Goal: Transaction & Acquisition: Purchase product/service

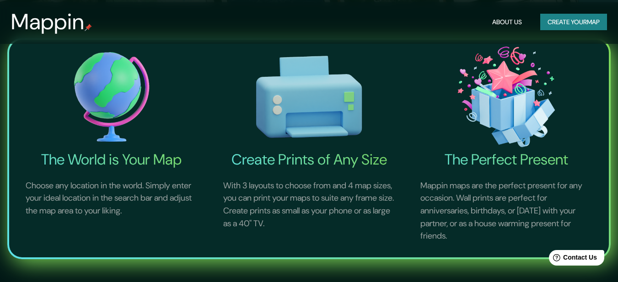
scroll to position [288, 0]
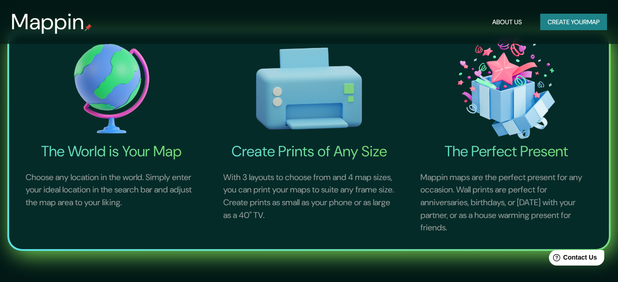
click at [125, 146] on h4 "The World is Your Map" at bounding box center [112, 151] width 194 height 18
click at [125, 159] on h4 "The World is Your Map" at bounding box center [112, 151] width 194 height 18
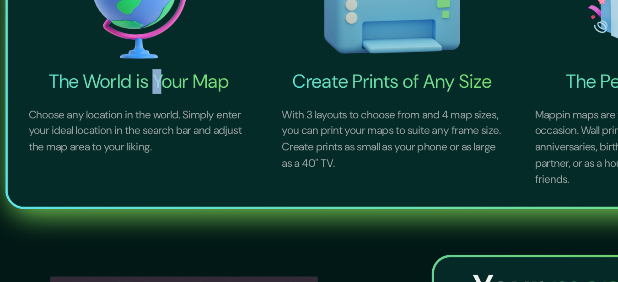
scroll to position [470, 0]
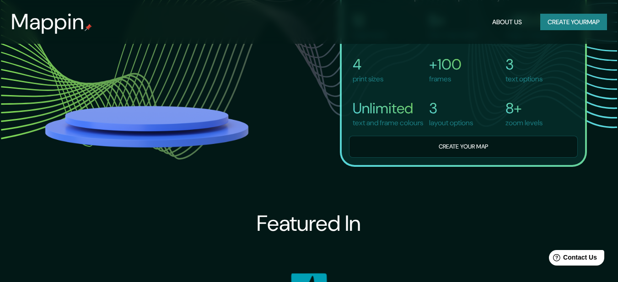
scroll to position [555, 0]
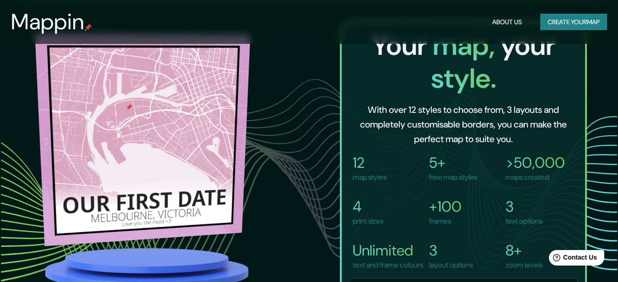
click at [197, 205] on img at bounding box center [143, 135] width 216 height 214
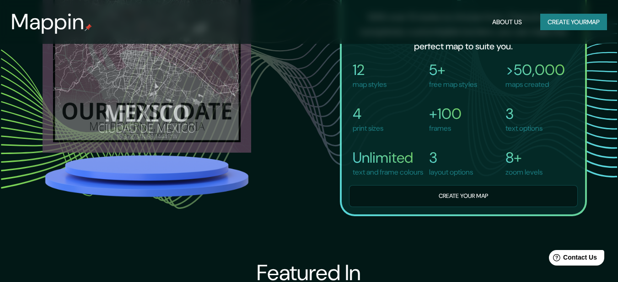
scroll to position [644, 0]
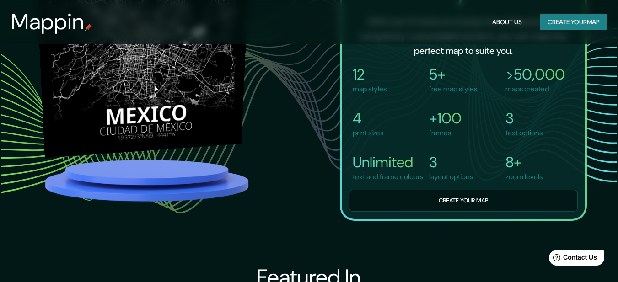
click at [194, 116] on img at bounding box center [142, 46] width 216 height 214
click at [194, 116] on img at bounding box center [141, 33] width 217 height 217
click at [194, 116] on img at bounding box center [142, 46] width 216 height 214
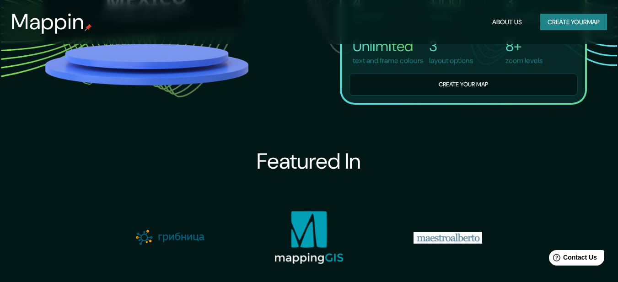
scroll to position [758, 0]
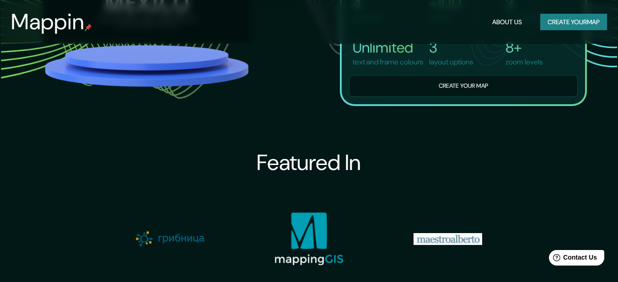
drag, startPoint x: 384, startPoint y: 105, endPoint x: 380, endPoint y: 114, distance: 9.9
click at [384, 98] on button "Create your map" at bounding box center [463, 86] width 229 height 22
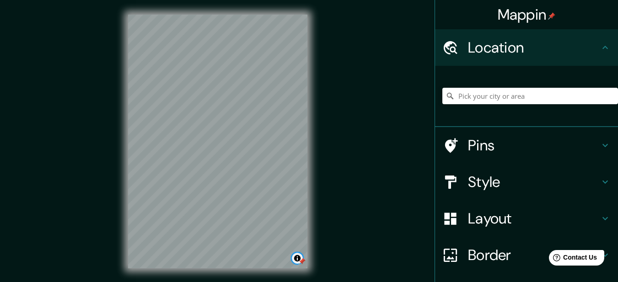
click at [295, 255] on button "Toggle attribution" at bounding box center [297, 258] width 11 height 11
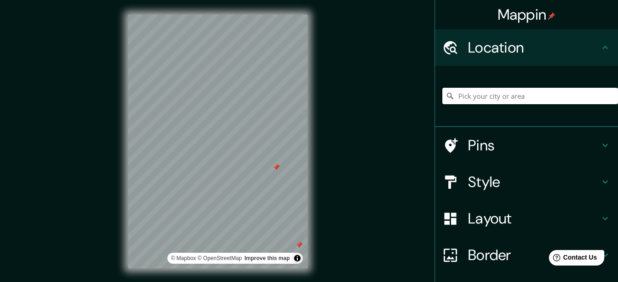
click at [277, 167] on div at bounding box center [276, 167] width 7 height 7
click at [299, 247] on div at bounding box center [299, 245] width 7 height 7
click at [243, 132] on div at bounding box center [242, 128] width 7 height 7
click at [236, 64] on div at bounding box center [234, 62] width 7 height 7
click at [278, 80] on div at bounding box center [279, 79] width 7 height 7
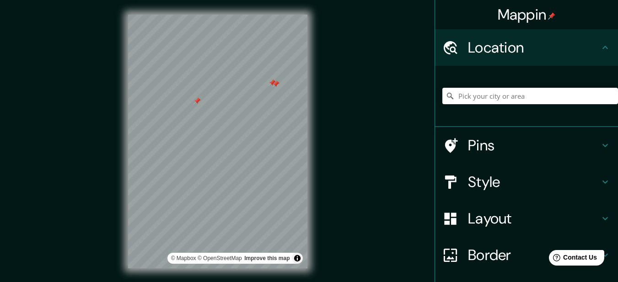
click at [276, 83] on div at bounding box center [275, 84] width 7 height 7
click at [271, 81] on div at bounding box center [272, 82] width 7 height 7
click at [200, 103] on div at bounding box center [197, 101] width 7 height 7
click at [468, 186] on h4 "Style" at bounding box center [534, 182] width 132 height 18
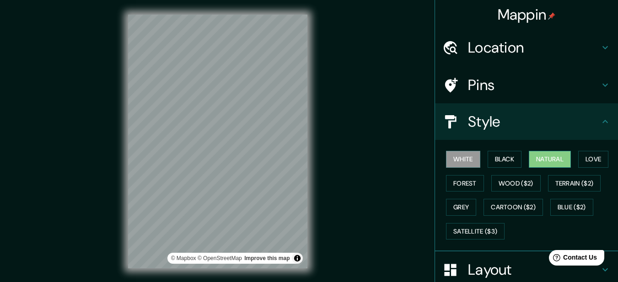
click at [550, 161] on button "Natural" at bounding box center [550, 159] width 42 height 17
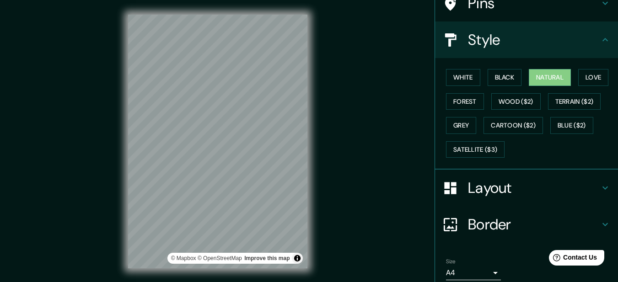
scroll to position [85, 0]
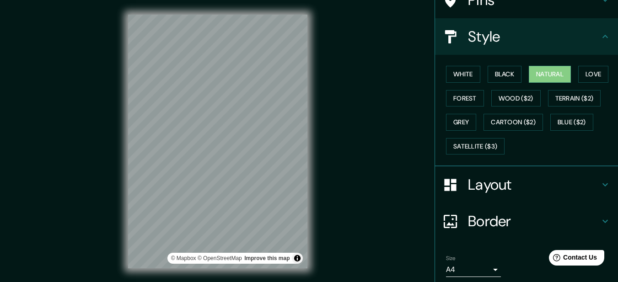
click at [521, 226] on h4 "Border" at bounding box center [534, 221] width 132 height 18
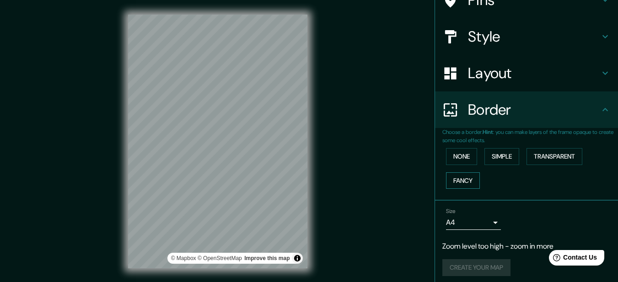
click at [465, 177] on button "Fancy" at bounding box center [463, 181] width 34 height 17
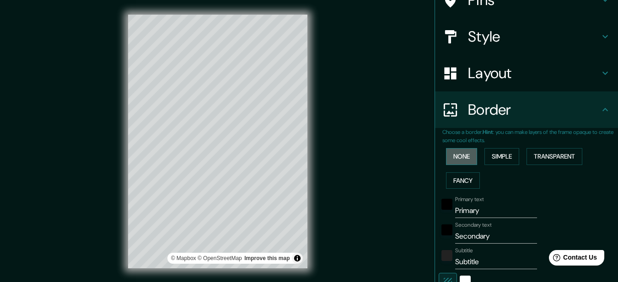
click at [461, 161] on button "None" at bounding box center [461, 156] width 31 height 17
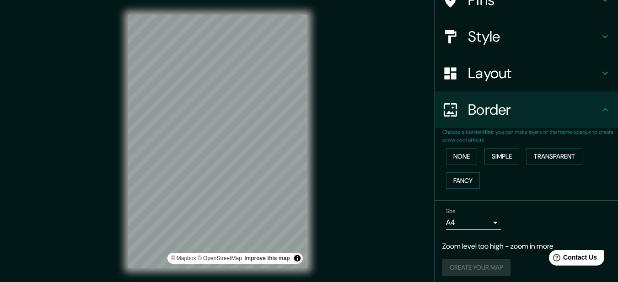
click at [590, 102] on h4 "Border" at bounding box center [534, 110] width 132 height 18
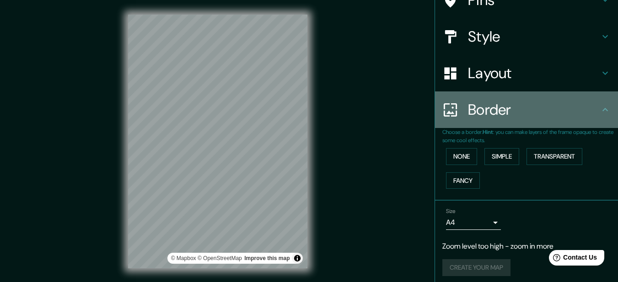
click at [597, 103] on div "Border" at bounding box center [526, 110] width 183 height 37
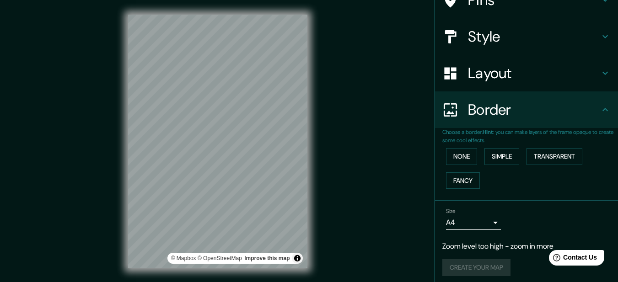
click at [604, 107] on div "Border" at bounding box center [526, 110] width 183 height 37
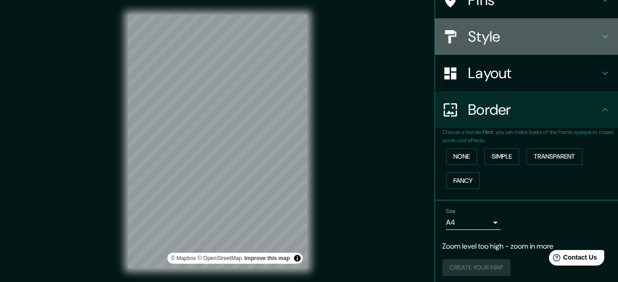
click at [605, 44] on div "Style" at bounding box center [526, 36] width 183 height 37
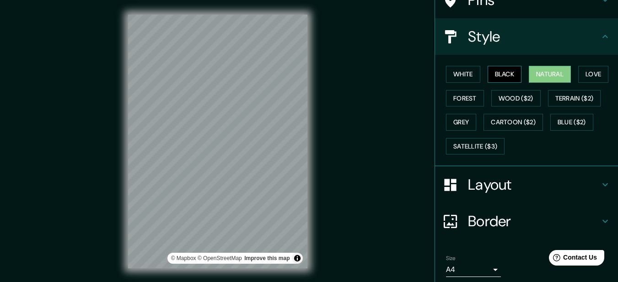
click at [515, 76] on button "Black" at bounding box center [505, 74] width 34 height 17
click at [529, 75] on button "Natural" at bounding box center [550, 74] width 42 height 17
click at [584, 77] on button "Love" at bounding box center [594, 74] width 30 height 17
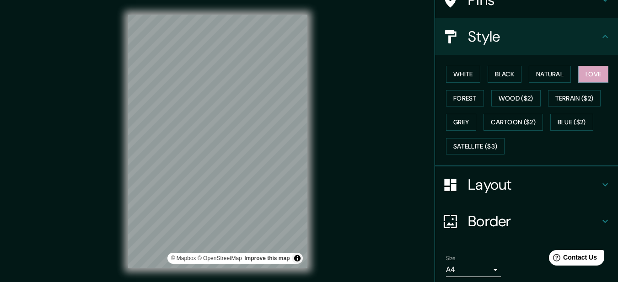
click at [482, 101] on div "White Black Natural Love Forest Wood ($2) Terrain ($2) Grey Cartoon ($2) Blue (…" at bounding box center [531, 110] width 176 height 96
click at [453, 95] on button "Forest" at bounding box center [465, 98] width 38 height 17
drag, startPoint x: 505, startPoint y: 128, endPoint x: 398, endPoint y: 38, distance: 140.7
click at [398, 38] on div "Mappin Location Pins Style White Black Natural Love Forest Wood ($2) Terrain ($…" at bounding box center [309, 149] width 618 height 298
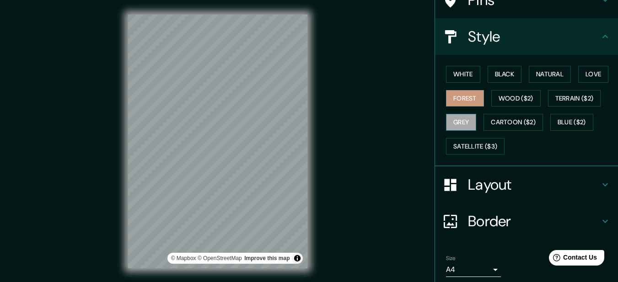
click at [455, 120] on button "Grey" at bounding box center [461, 122] width 30 height 17
click at [508, 100] on button "Wood ($2)" at bounding box center [516, 98] width 49 height 17
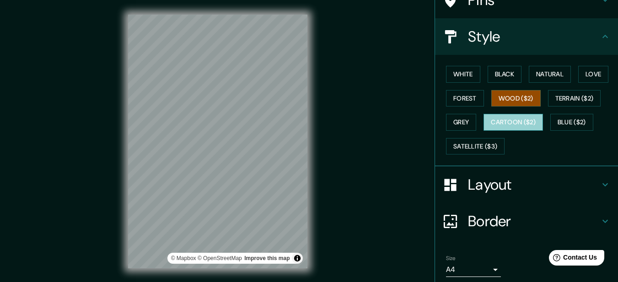
click at [513, 120] on button "Cartoon ($2)" at bounding box center [514, 122] width 60 height 17
click at [509, 100] on button "Wood ($2)" at bounding box center [516, 98] width 49 height 17
drag, startPoint x: 461, startPoint y: 72, endPoint x: 523, endPoint y: 76, distance: 62.3
click at [462, 72] on button "White" at bounding box center [463, 74] width 34 height 17
click at [514, 76] on button "Black" at bounding box center [505, 74] width 34 height 17
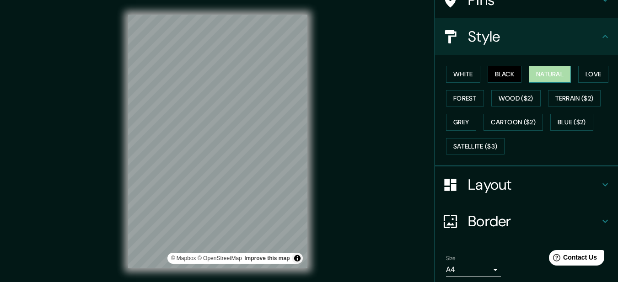
click at [567, 77] on button "Natural" at bounding box center [550, 74] width 42 height 17
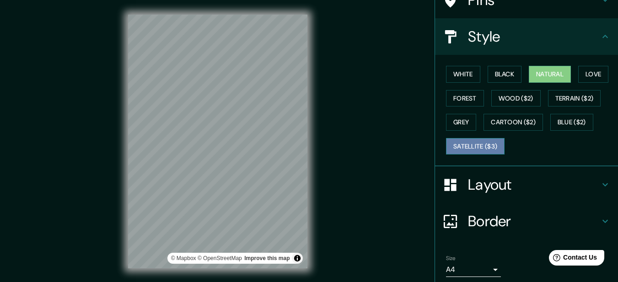
click at [490, 147] on button "Satellite ($3)" at bounding box center [475, 146] width 59 height 17
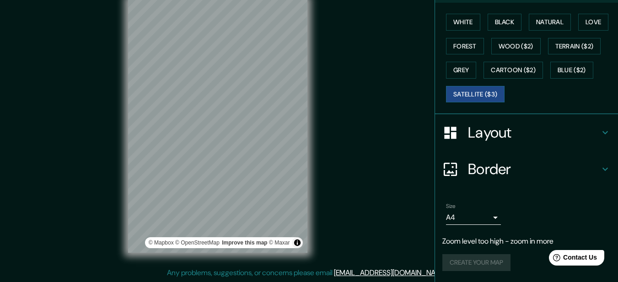
scroll to position [0, 0]
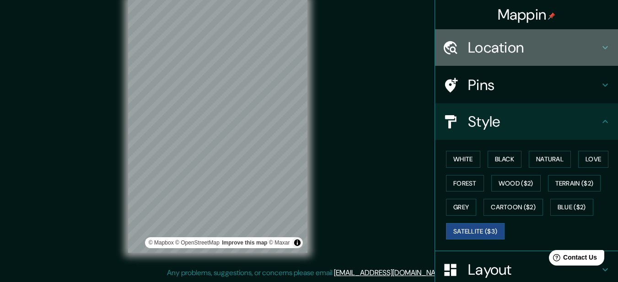
click at [584, 51] on h4 "Location" at bounding box center [534, 47] width 132 height 18
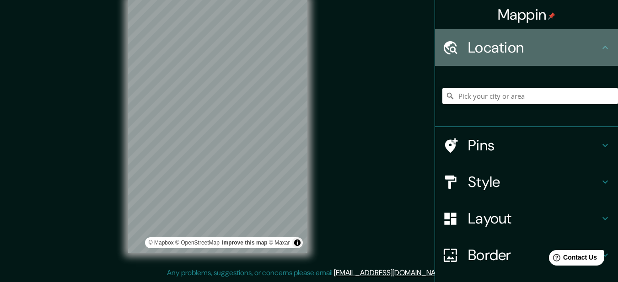
click at [603, 49] on icon at bounding box center [605, 47] width 5 height 3
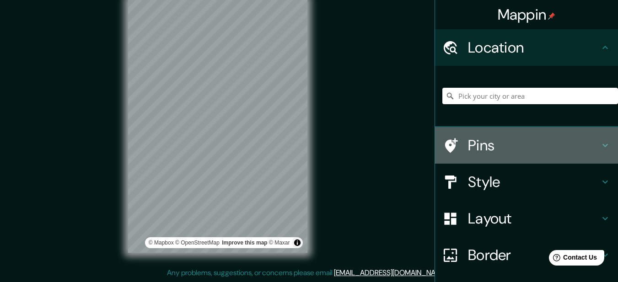
click at [602, 141] on icon at bounding box center [605, 145] width 11 height 11
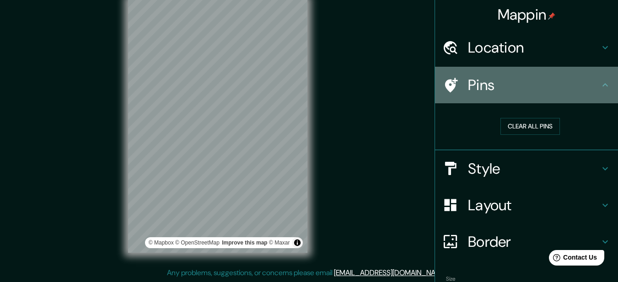
click at [603, 88] on icon at bounding box center [605, 85] width 11 height 11
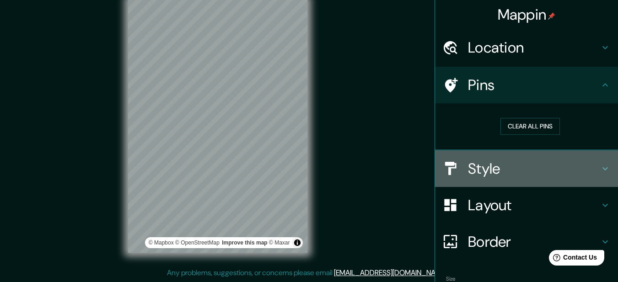
click at [583, 178] on h4 "Style" at bounding box center [534, 169] width 132 height 18
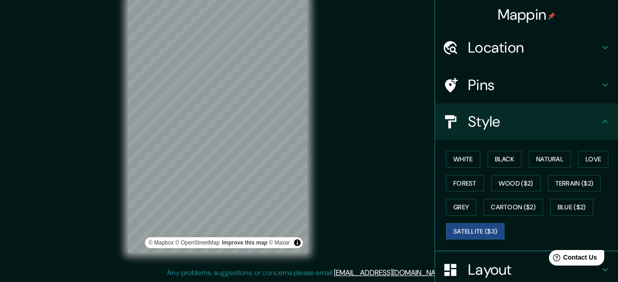
scroll to position [34, 0]
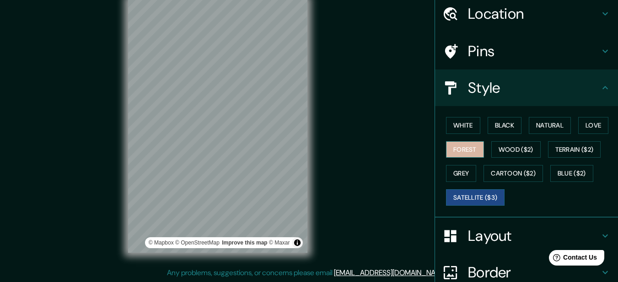
click at [451, 149] on button "Forest" at bounding box center [465, 149] width 38 height 17
